Goal: Task Accomplishment & Management: Use online tool/utility

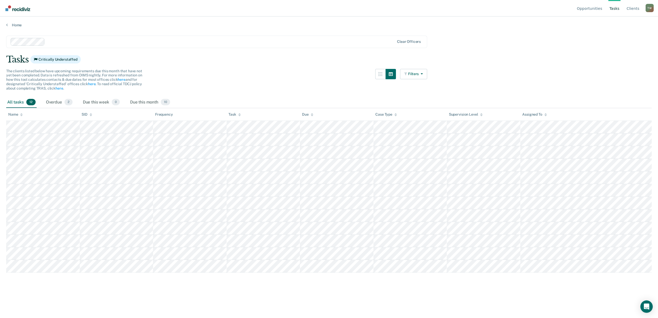
click at [19, 114] on div "Name" at bounding box center [15, 114] width 14 height 4
